Goal: Task Accomplishment & Management: Use online tool/utility

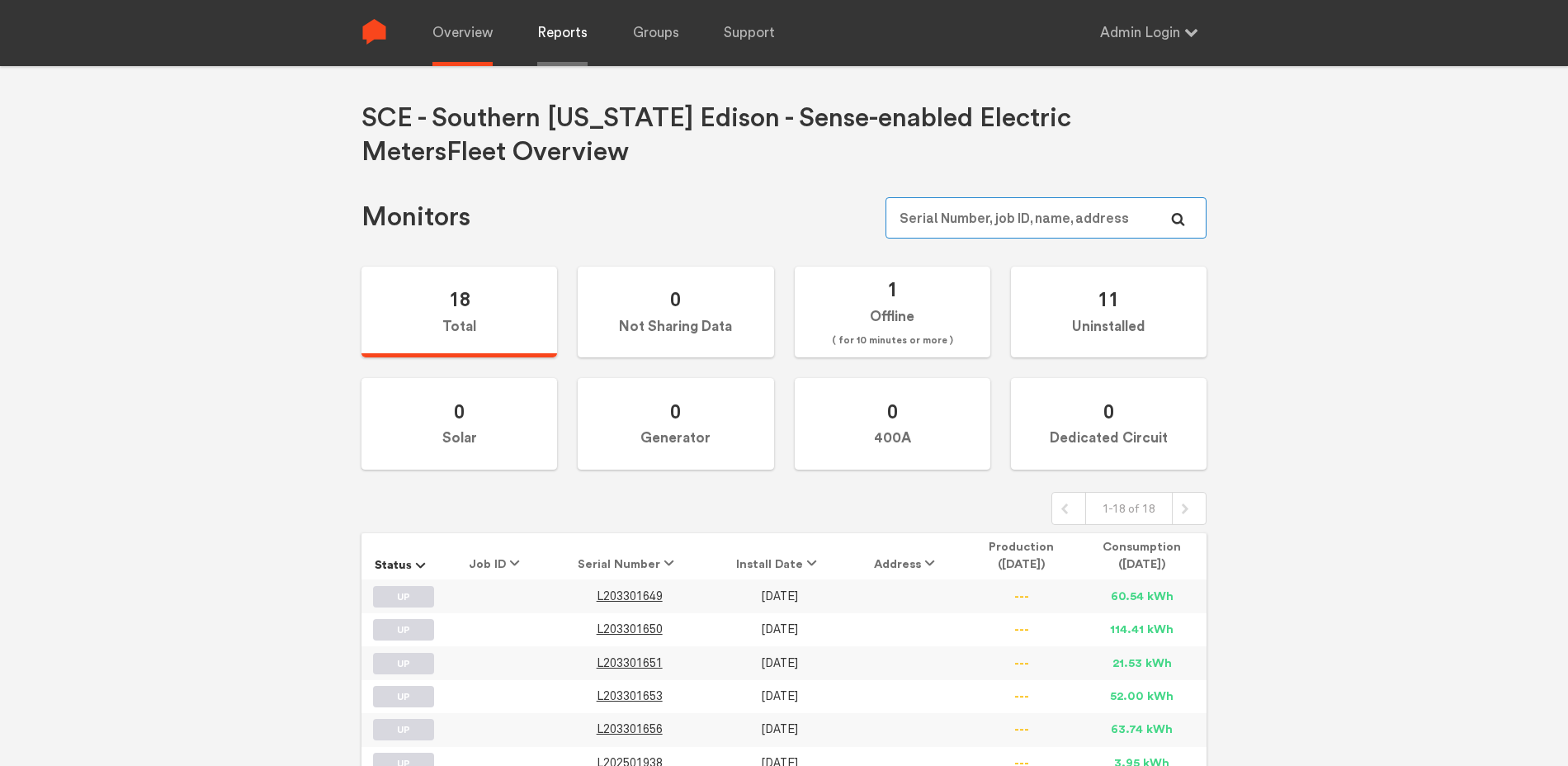
type input "[EMAIL_ADDRESS][DOMAIN_NAME]"
click at [564, 39] on link "Reports" at bounding box center [562, 33] width 50 height 66
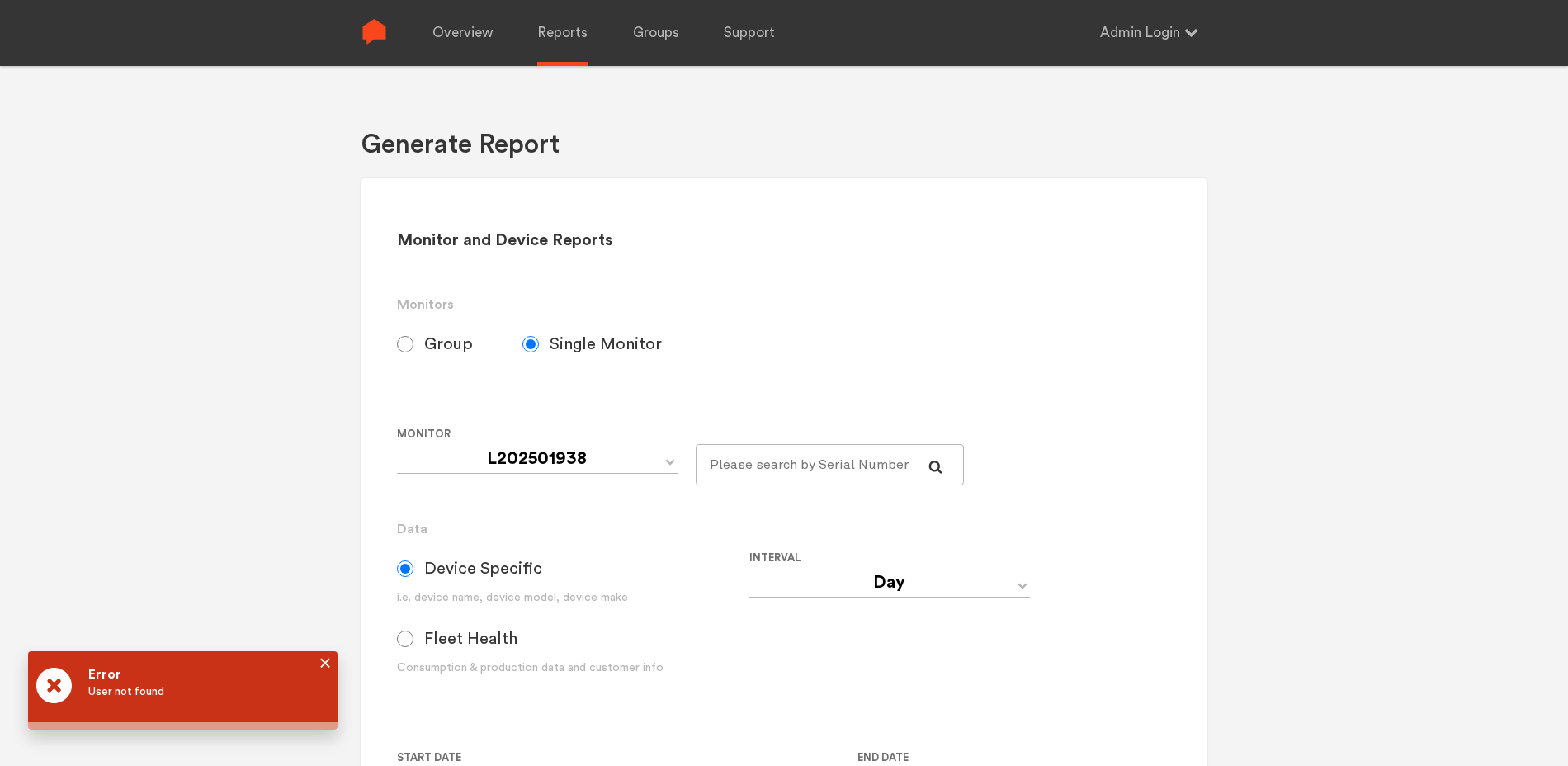
click at [443, 341] on span "Group" at bounding box center [448, 344] width 48 height 20
click at [413, 341] on input "Group" at bounding box center [405, 344] width 17 height 17
radio input "true"
radio input "false"
click at [470, 666] on div "Consumption & production data and customer info" at bounding box center [573, 668] width 353 height 18
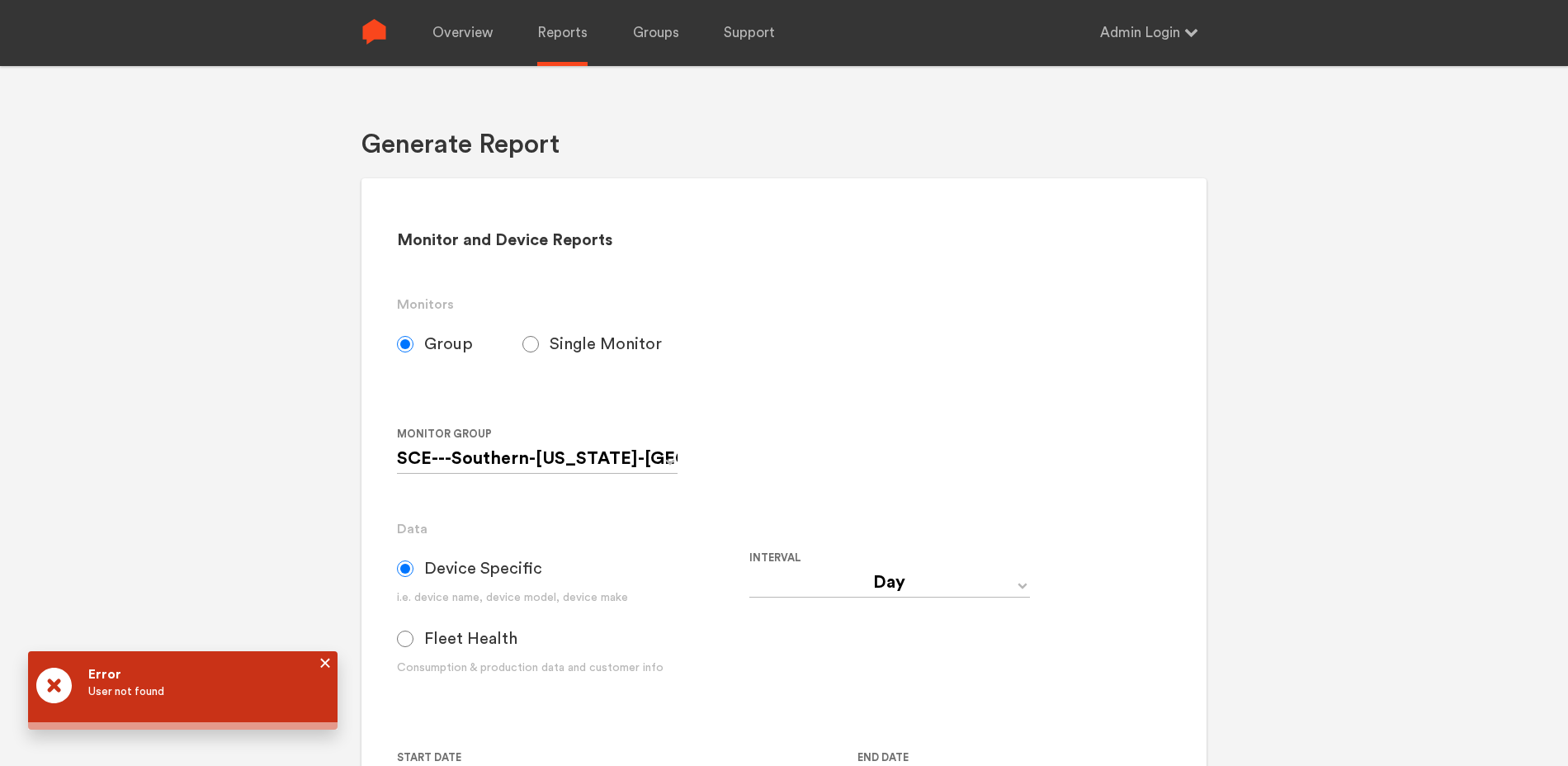
click at [460, 646] on span "Fleet Health" at bounding box center [470, 638] width 93 height 20
click at [413, 646] on input "Fleet Health" at bounding box center [405, 638] width 17 height 17
radio input "true"
radio input "false"
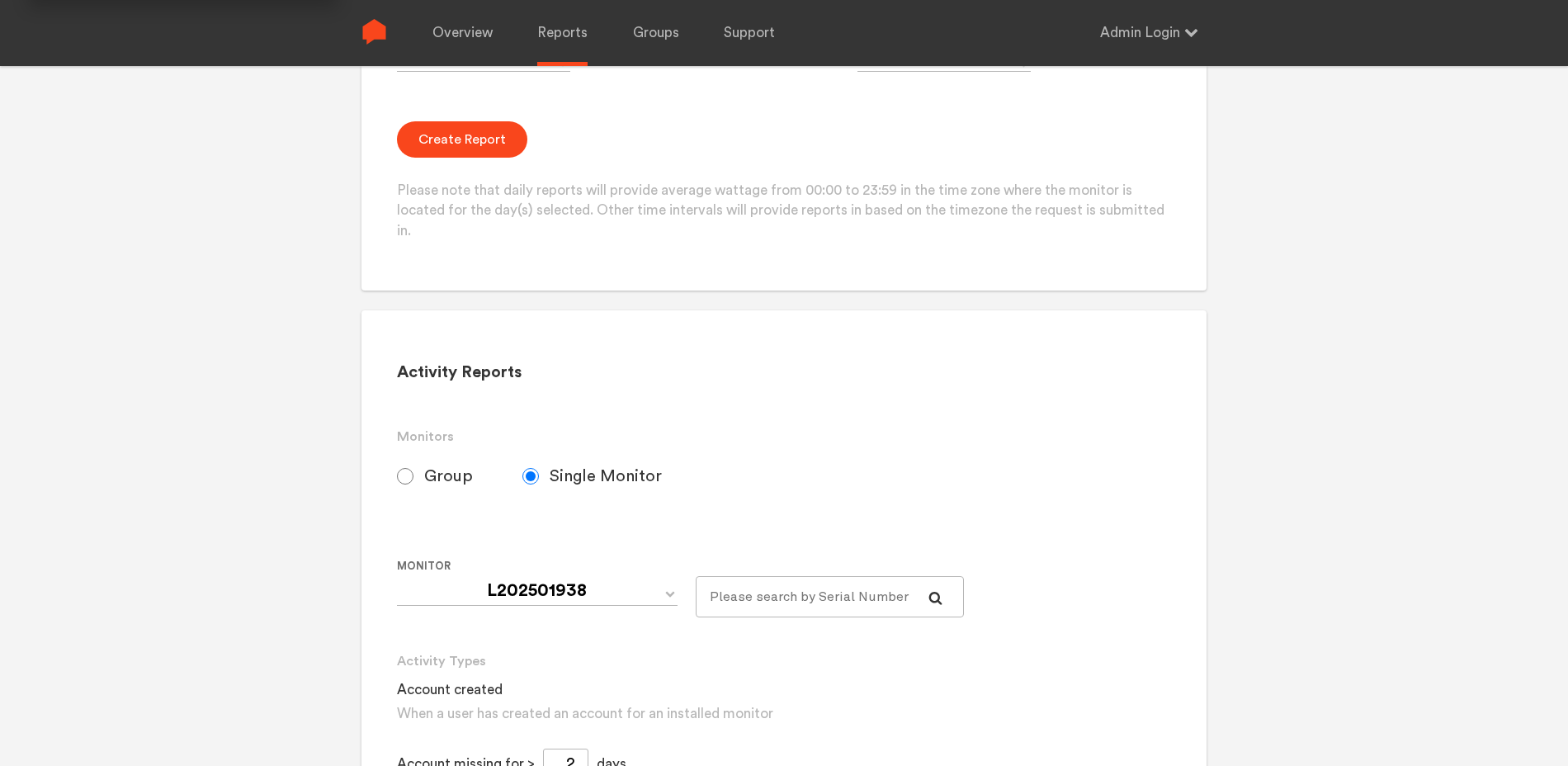
scroll to position [502, 0]
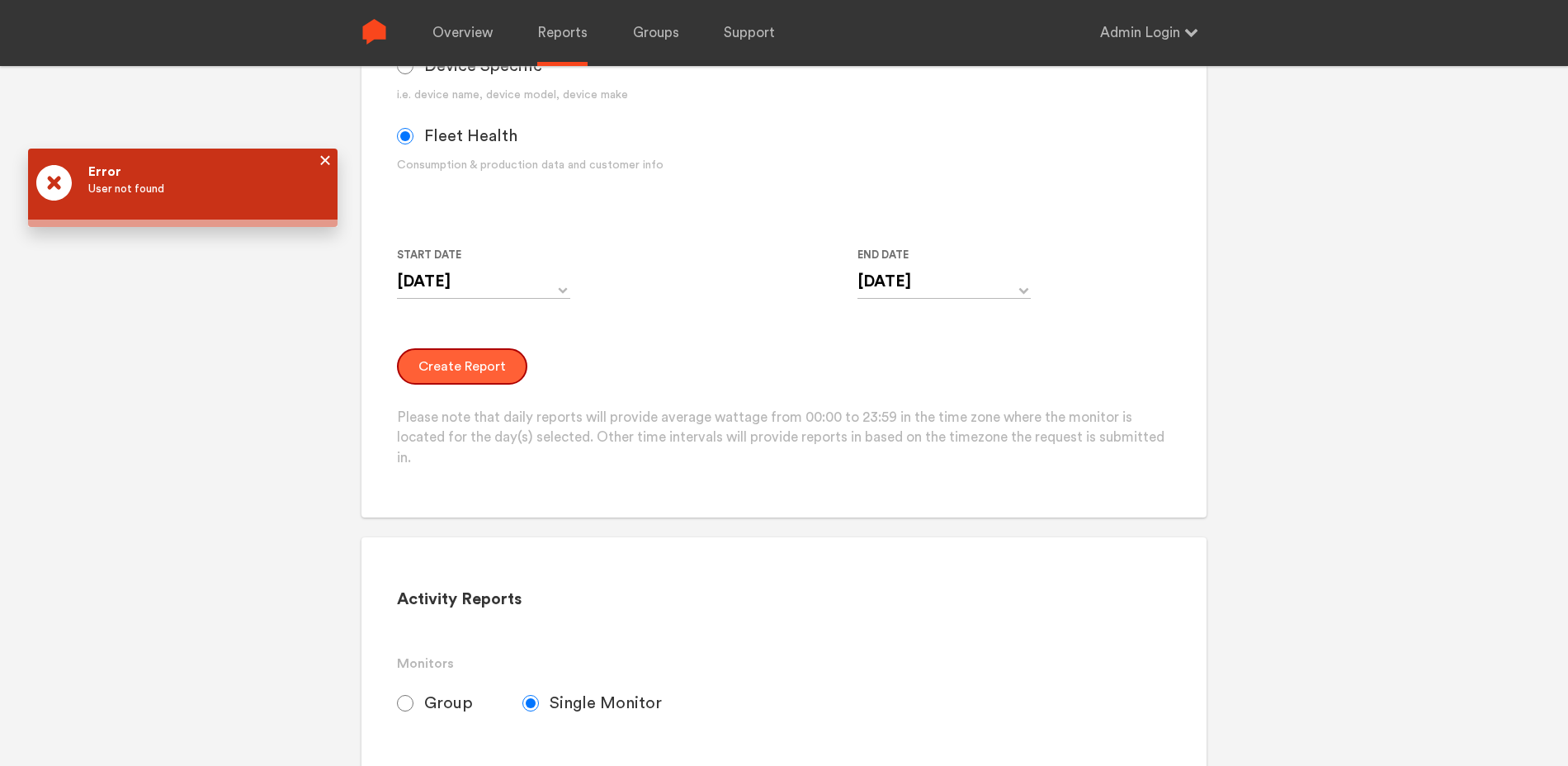
click at [471, 360] on button "Create Report" at bounding box center [462, 366] width 130 height 36
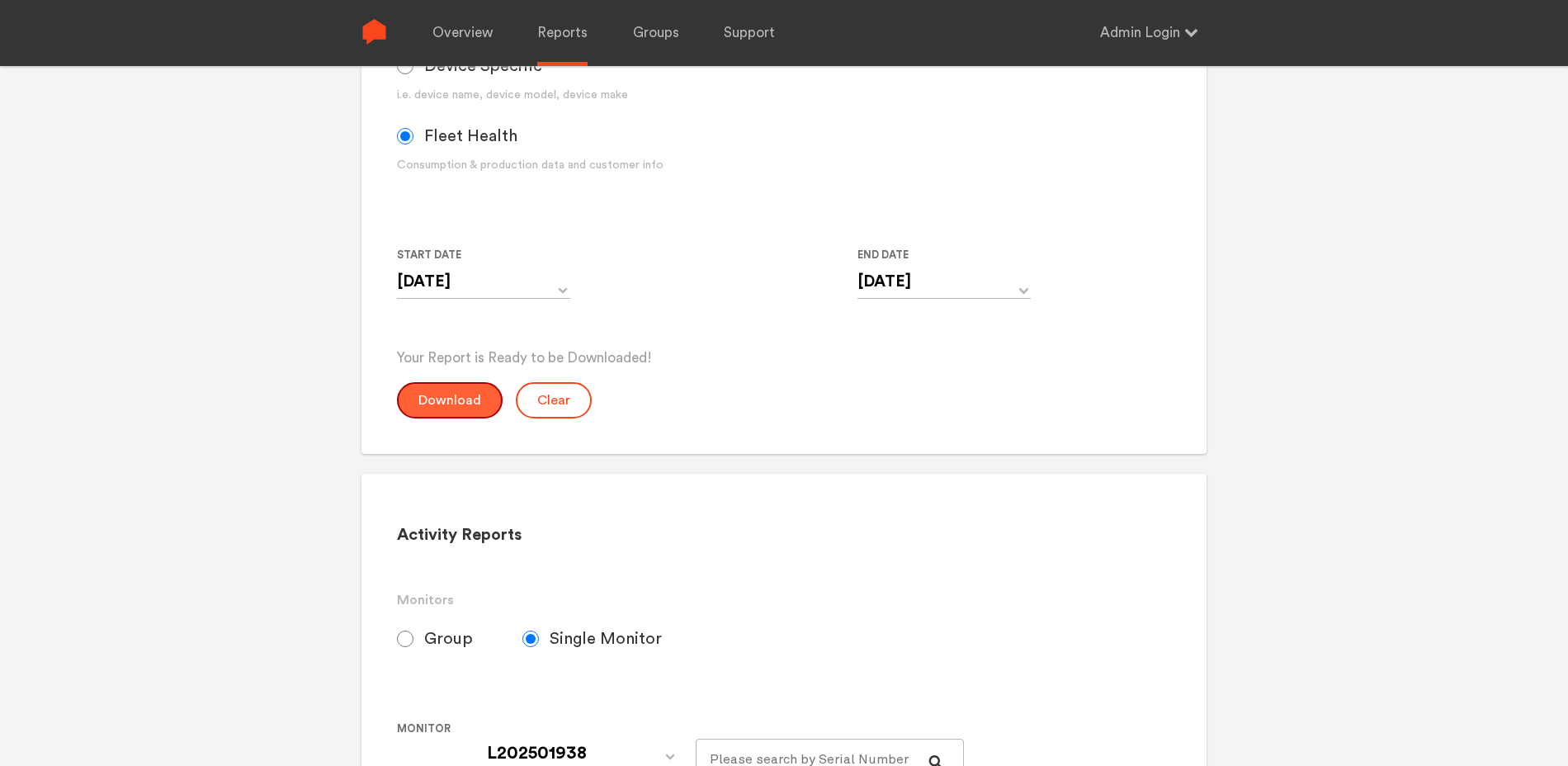
click at [449, 409] on button "Download" at bounding box center [449, 399] width 106 height 36
